Goal: Information Seeking & Learning: Learn about a topic

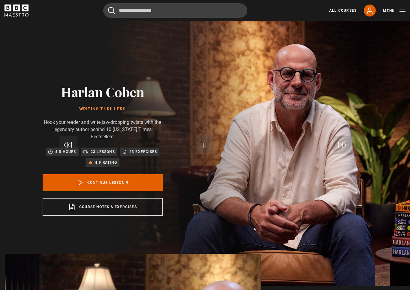
scroll to position [171, 0]
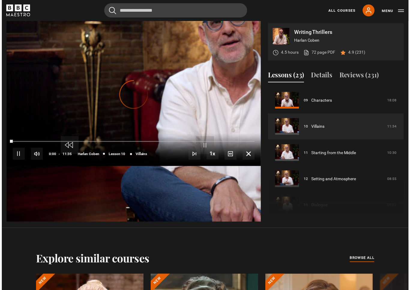
scroll to position [7, 0]
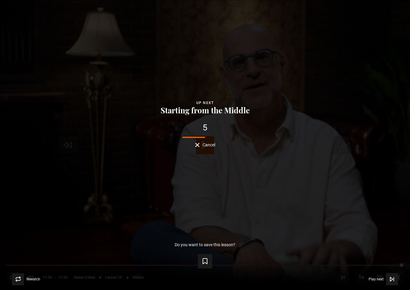
click at [378, 273] on button "Play next Play next" at bounding box center [382, 279] width 29 height 12
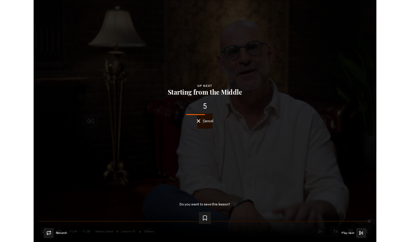
scroll to position [255, 0]
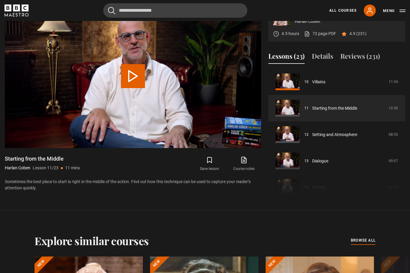
scroll to position [292, 0]
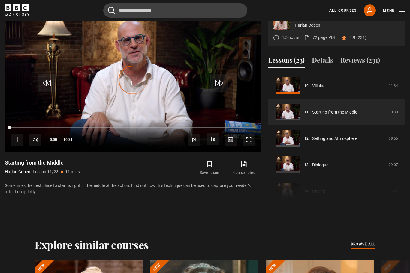
click at [251, 146] on span "Video Player" at bounding box center [249, 140] width 12 height 12
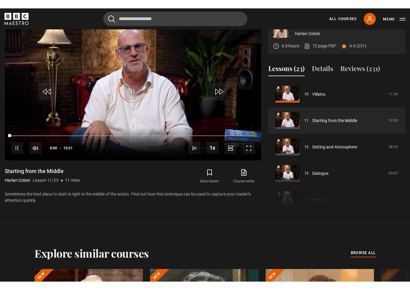
scroll to position [7, 0]
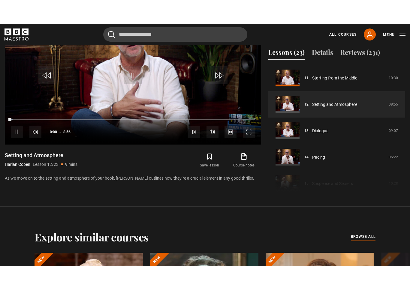
scroll to position [7, 0]
